Goal: Transaction & Acquisition: Purchase product/service

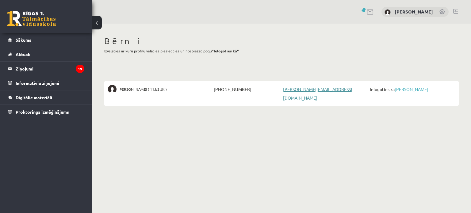
drag, startPoint x: 0, startPoint y: 0, endPoint x: 298, endPoint y: 88, distance: 310.9
click at [298, 88] on link "gabriela.kalnina@gmail.com" at bounding box center [317, 94] width 69 height 14
drag, startPoint x: 361, startPoint y: 106, endPoint x: 351, endPoint y: 100, distance: 11.6
click at [361, 106] on div "Bērni Izvēlaties ar kuru profilu vēlaties pieslēgties un nospiežat pogu "Ielogo…" at bounding box center [281, 71] width 379 height 95
click at [413, 89] on link "[PERSON_NAME]" at bounding box center [411, 90] width 33 height 6
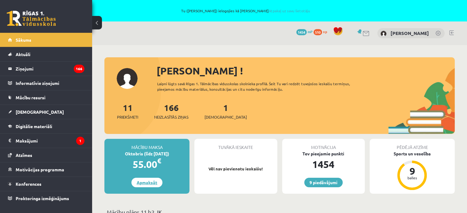
click at [152, 182] on link "Apmaksāt" at bounding box center [146, 183] width 31 height 10
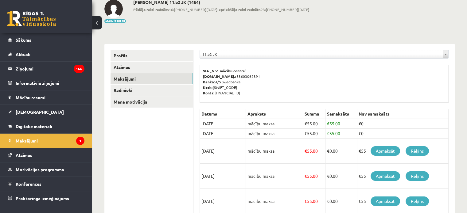
scroll to position [61, 0]
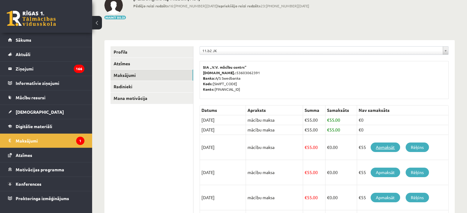
click at [392, 147] on link "Apmaksāt" at bounding box center [384, 148] width 29 height 10
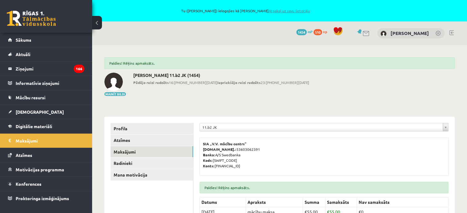
click at [283, 12] on link "Atpakaļ uz savu lietotāju" at bounding box center [288, 10] width 41 height 5
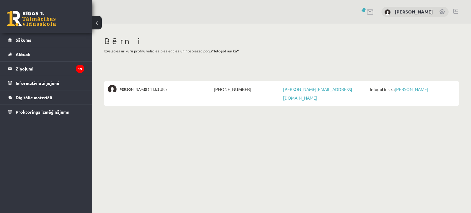
click at [455, 9] on link at bounding box center [456, 11] width 5 height 5
